Goal: Information Seeking & Learning: Learn about a topic

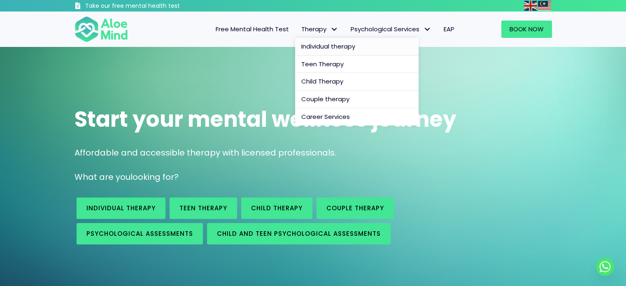
click at [335, 49] on span "Individual therapy" at bounding box center [328, 46] width 54 height 9
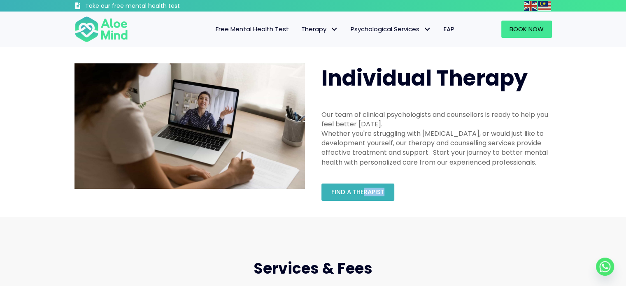
drag, startPoint x: 364, startPoint y: 201, endPoint x: 362, endPoint y: 193, distance: 8.5
click at [362, 193] on div "Find a therapist" at bounding box center [436, 192] width 247 height 34
click at [362, 193] on span "Find a therapist" at bounding box center [357, 192] width 53 height 9
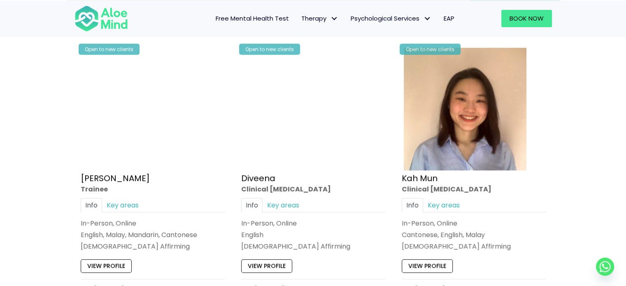
scroll to position [429, 0]
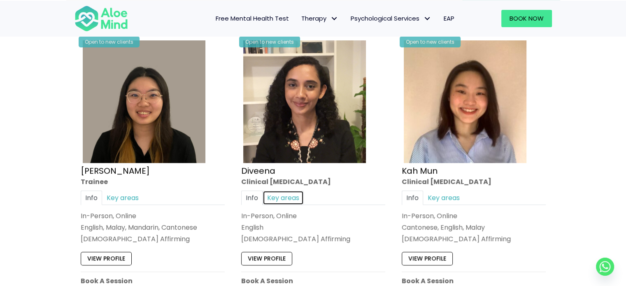
click at [286, 196] on link "Key areas" at bounding box center [283, 197] width 41 height 14
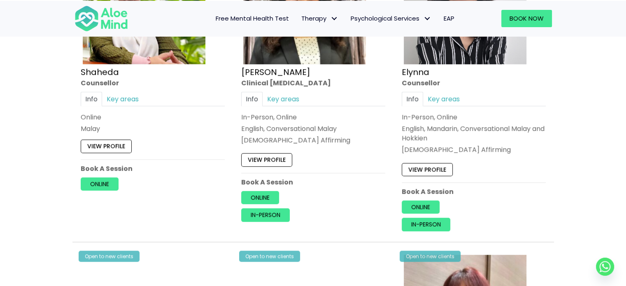
scroll to position [834, 0]
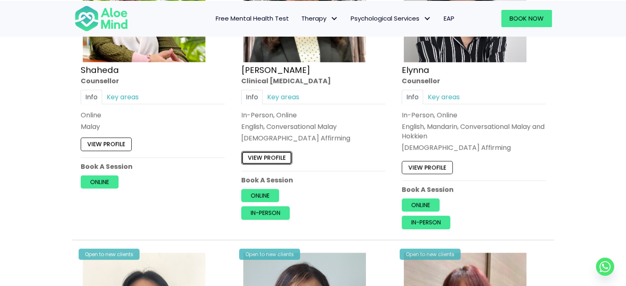
click at [275, 155] on link "View profile" at bounding box center [266, 157] width 51 height 13
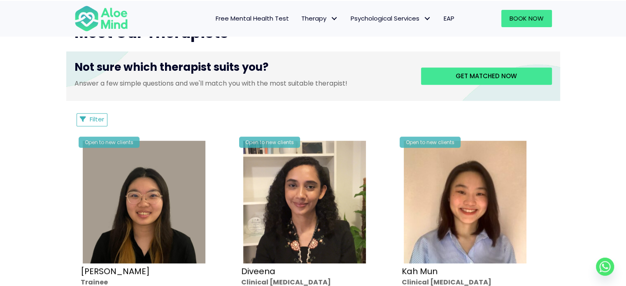
scroll to position [334, 0]
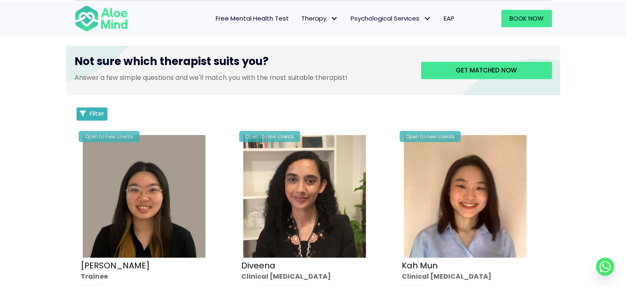
click at [94, 109] on span "Filter" at bounding box center [97, 113] width 14 height 9
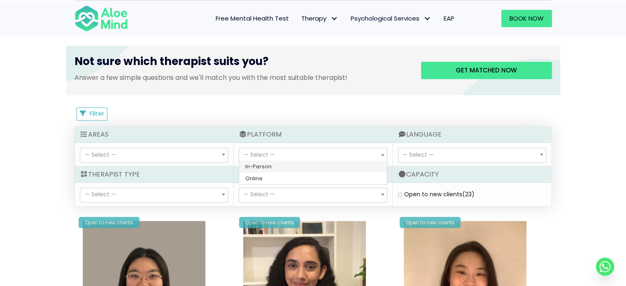
click at [294, 151] on span "— Select —" at bounding box center [312, 155] width 147 height 14
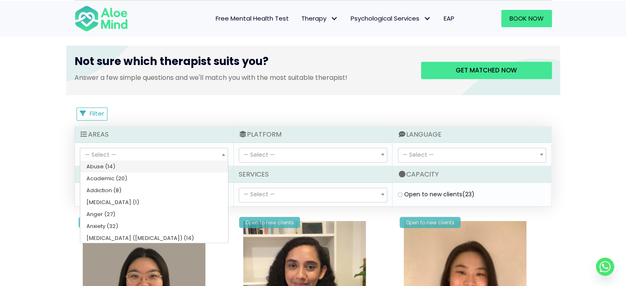
click at [184, 149] on span "— Select —" at bounding box center [153, 155] width 147 height 14
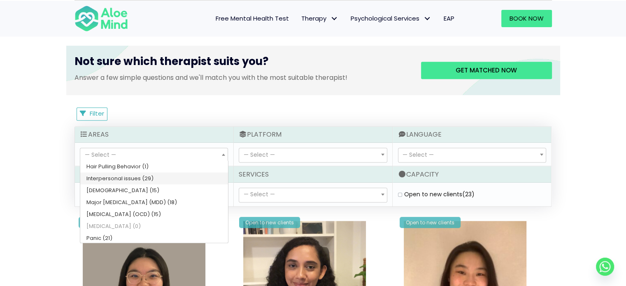
scroll to position [286, 0]
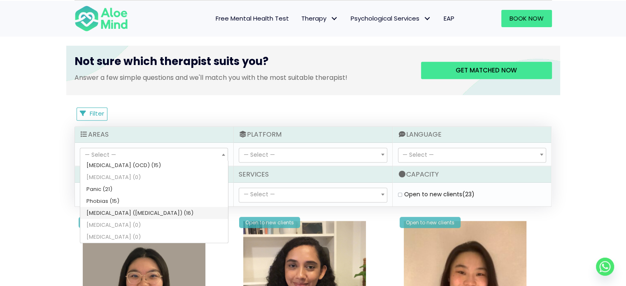
select select "64"
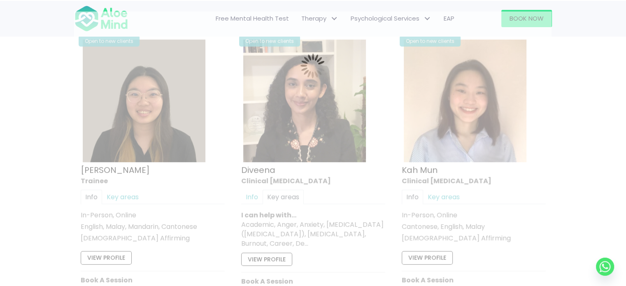
scroll to position [439, 0]
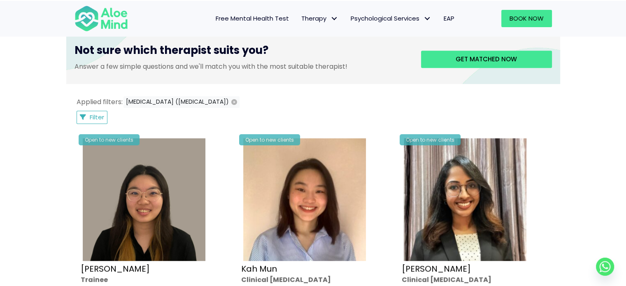
scroll to position [319, 0]
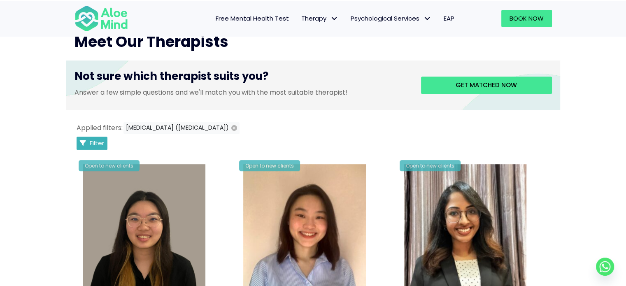
click at [99, 139] on span "Filter" at bounding box center [97, 143] width 14 height 9
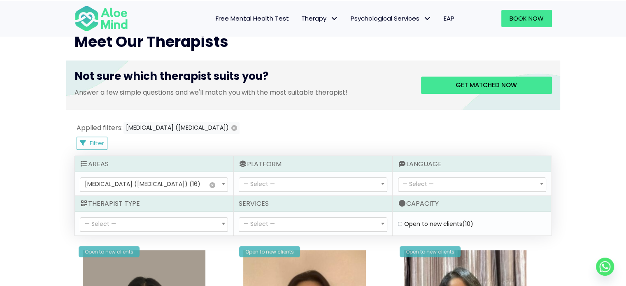
click at [159, 174] on div "— Select — Abuse (14) Academic (20) Addiction (8) adhd (1) Anger (27) Anxiety (…" at bounding box center [154, 183] width 158 height 23
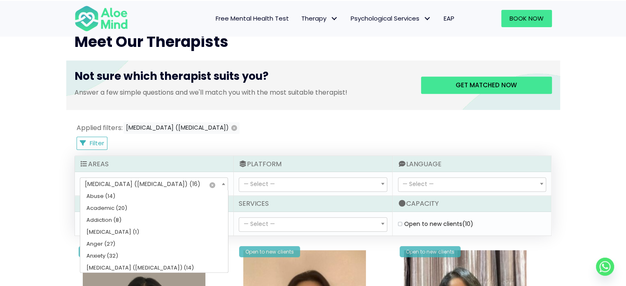
click at [161, 178] on span "× Post-Traumatic Stress Disorder (PTSD) (16)" at bounding box center [153, 185] width 147 height 14
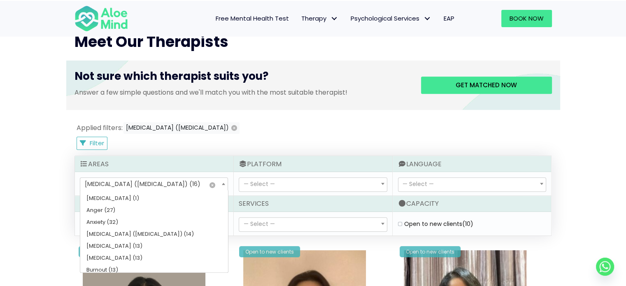
scroll to position [0, 0]
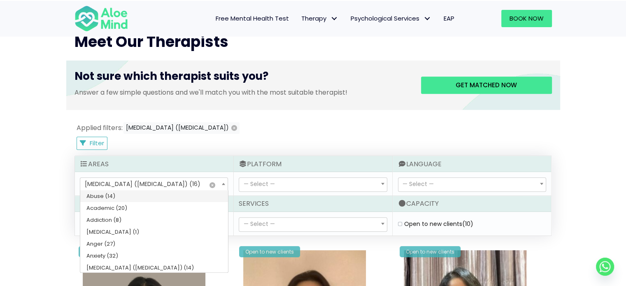
select select "61"
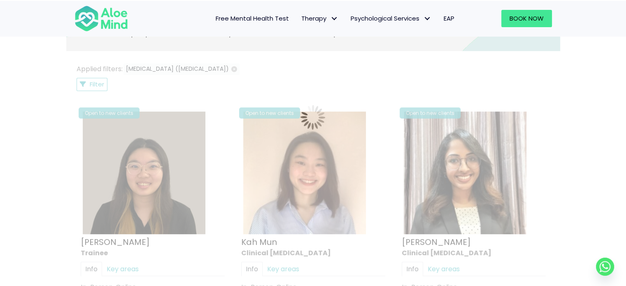
scroll to position [439, 0]
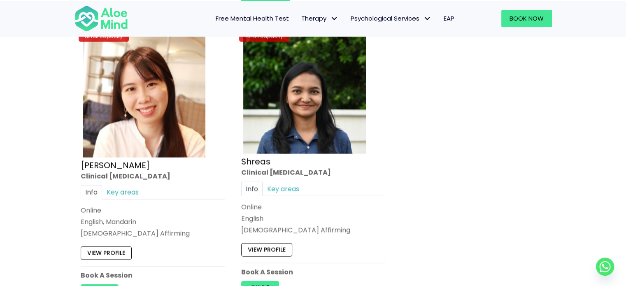
scroll to position [1663, 0]
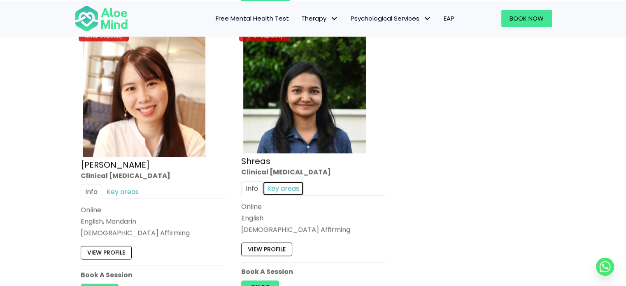
click at [284, 186] on link "Key areas" at bounding box center [283, 188] width 41 height 14
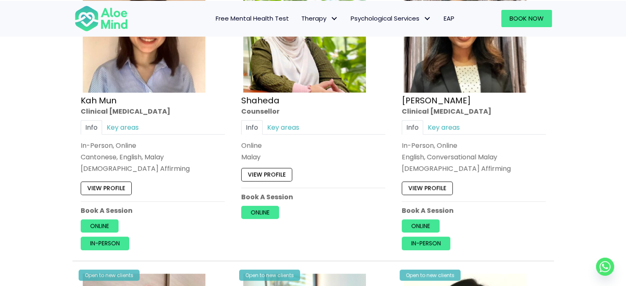
scroll to position [513, 0]
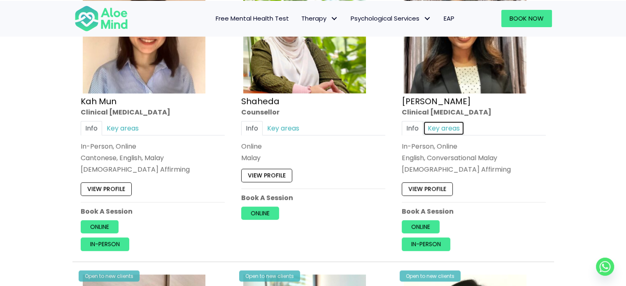
click at [456, 127] on link "Key areas" at bounding box center [443, 128] width 41 height 14
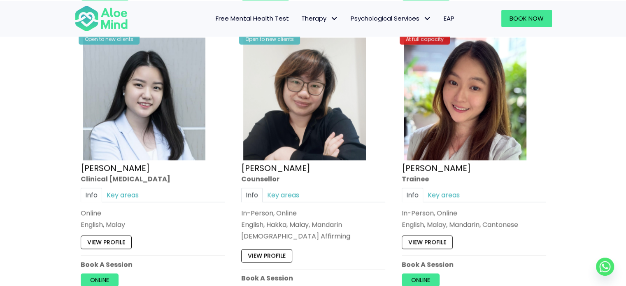
scroll to position [1357, 0]
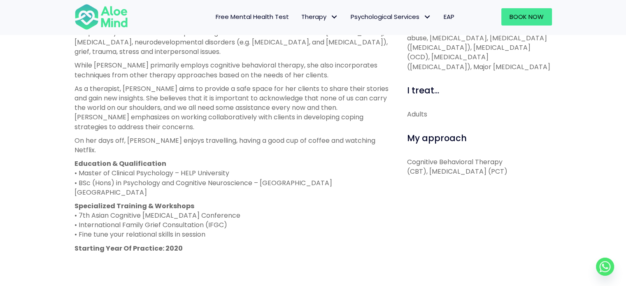
scroll to position [372, 0]
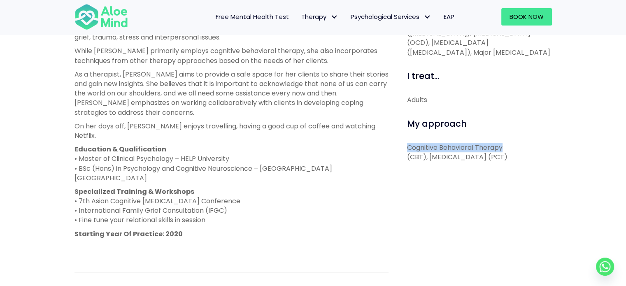
drag, startPoint x: 405, startPoint y: 156, endPoint x: 569, endPoint y: 151, distance: 163.9
click at [565, 152] on div "[PERSON_NAME] Open to new clients [PERSON_NAME] Clinical [MEDICAL_DATA] English…" at bounding box center [313, 84] width 626 height 662
click at [535, 162] on p "Cognitive Behavioral Therapy (CBT), [MEDICAL_DATA] (PCT)" at bounding box center [479, 152] width 145 height 19
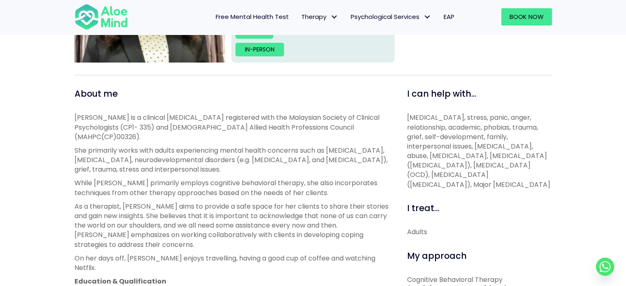
scroll to position [237, 0]
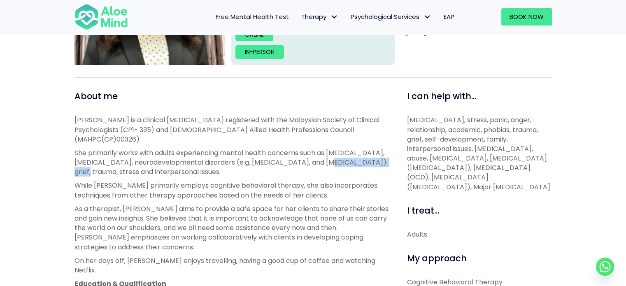
drag, startPoint x: 317, startPoint y: 154, endPoint x: 392, endPoint y: 151, distance: 74.5
click at [272, 240] on p "As a therapist, Anita aims to provide a safe space for her clients to share the…" at bounding box center [231, 228] width 314 height 48
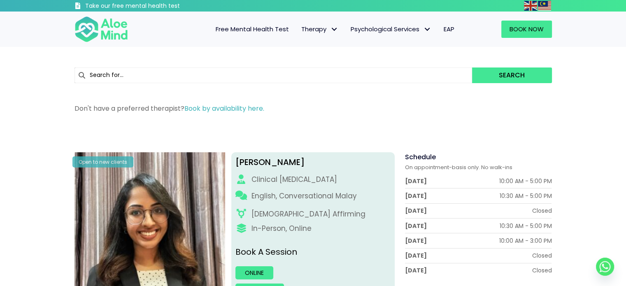
scroll to position [0, 0]
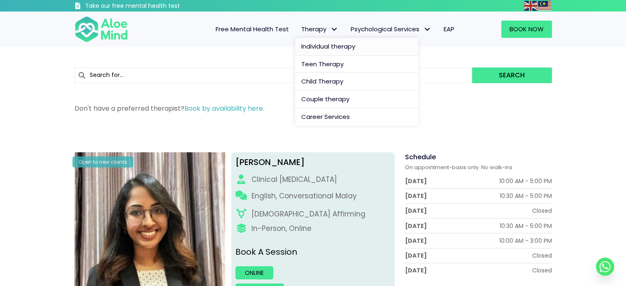
click at [351, 42] on span "Individual therapy" at bounding box center [328, 46] width 54 height 9
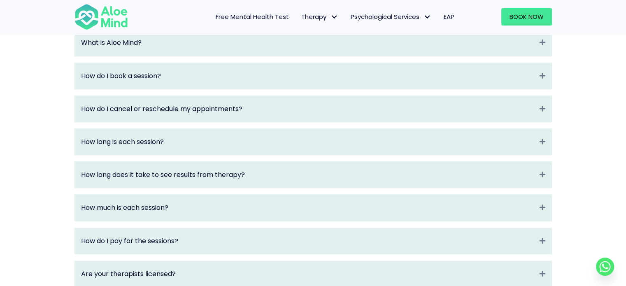
scroll to position [909, 0]
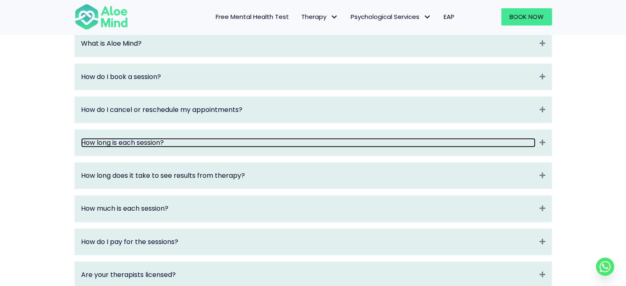
click at [235, 147] on link "How long is each session?" at bounding box center [308, 142] width 454 height 9
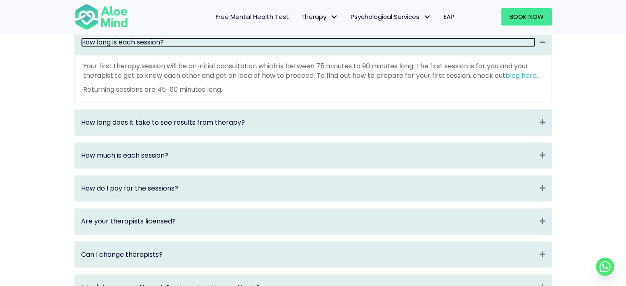
scroll to position [1012, 0]
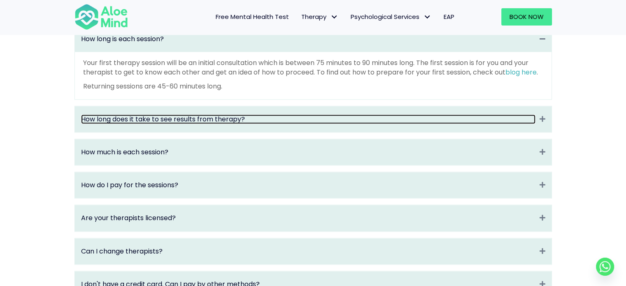
click at [228, 124] on link "How long does it take to see results from therapy?" at bounding box center [308, 118] width 454 height 9
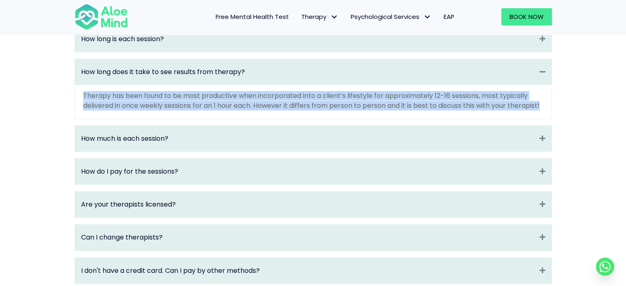
drag, startPoint x: 181, startPoint y: 120, endPoint x: 59, endPoint y: 105, distance: 122.3
click at [59, 105] on div "Frequently Asked Questions (FAQ) What is Aloe Mind? Expand Aloe Mind is a platf…" at bounding box center [313, 139] width 626 height 532
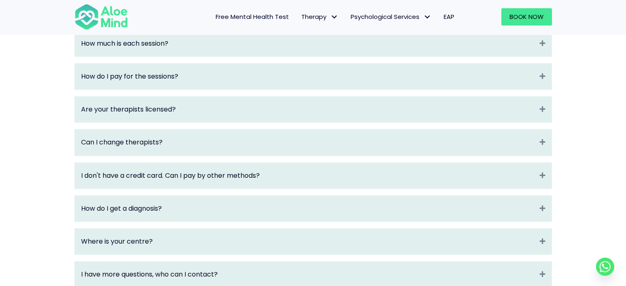
scroll to position [1106, 0]
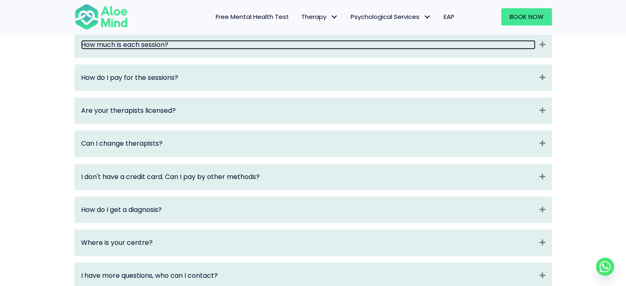
click at [140, 49] on link "How much is each session?" at bounding box center [308, 44] width 454 height 9
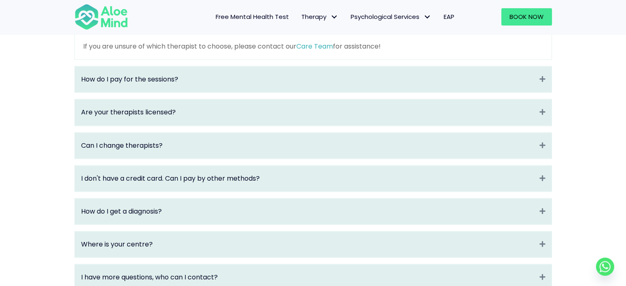
scroll to position [1132, 0]
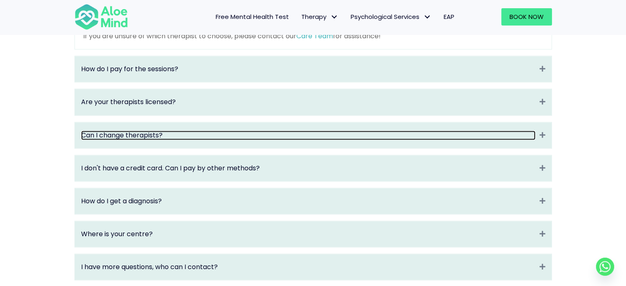
click at [137, 140] on link "Can I change therapists?" at bounding box center [308, 134] width 454 height 9
